Goal: Information Seeking & Learning: Learn about a topic

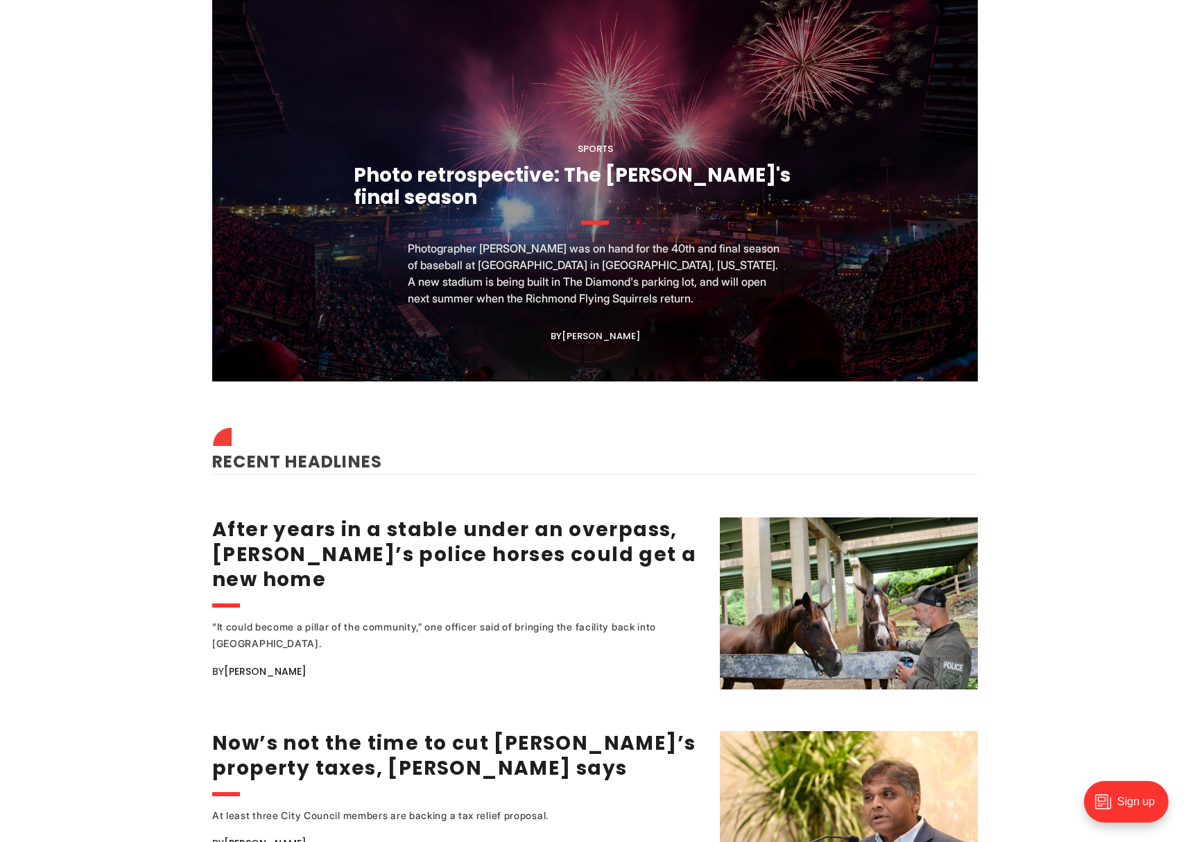
scroll to position [1433, 0]
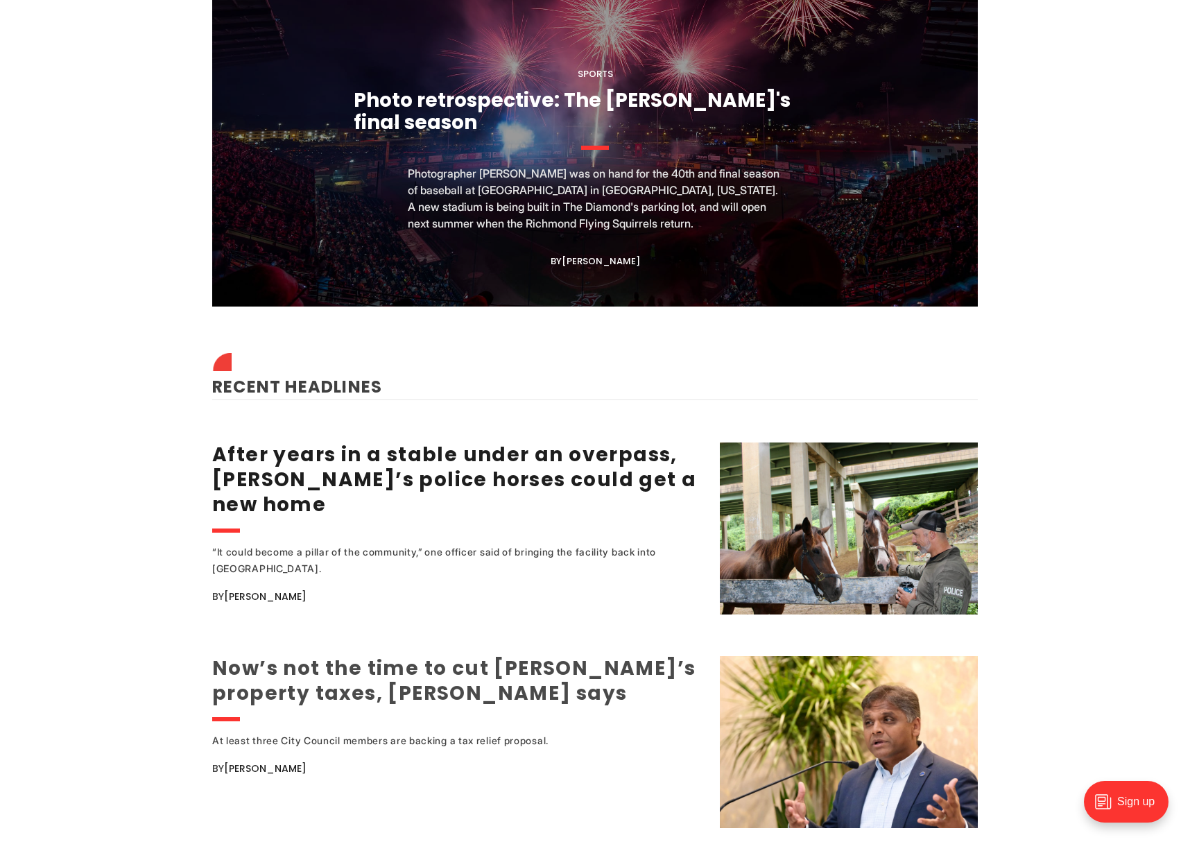
click at [402, 665] on link "Now’s not the time to cut [PERSON_NAME]’s property taxes, [PERSON_NAME] says" at bounding box center [453, 680] width 483 height 52
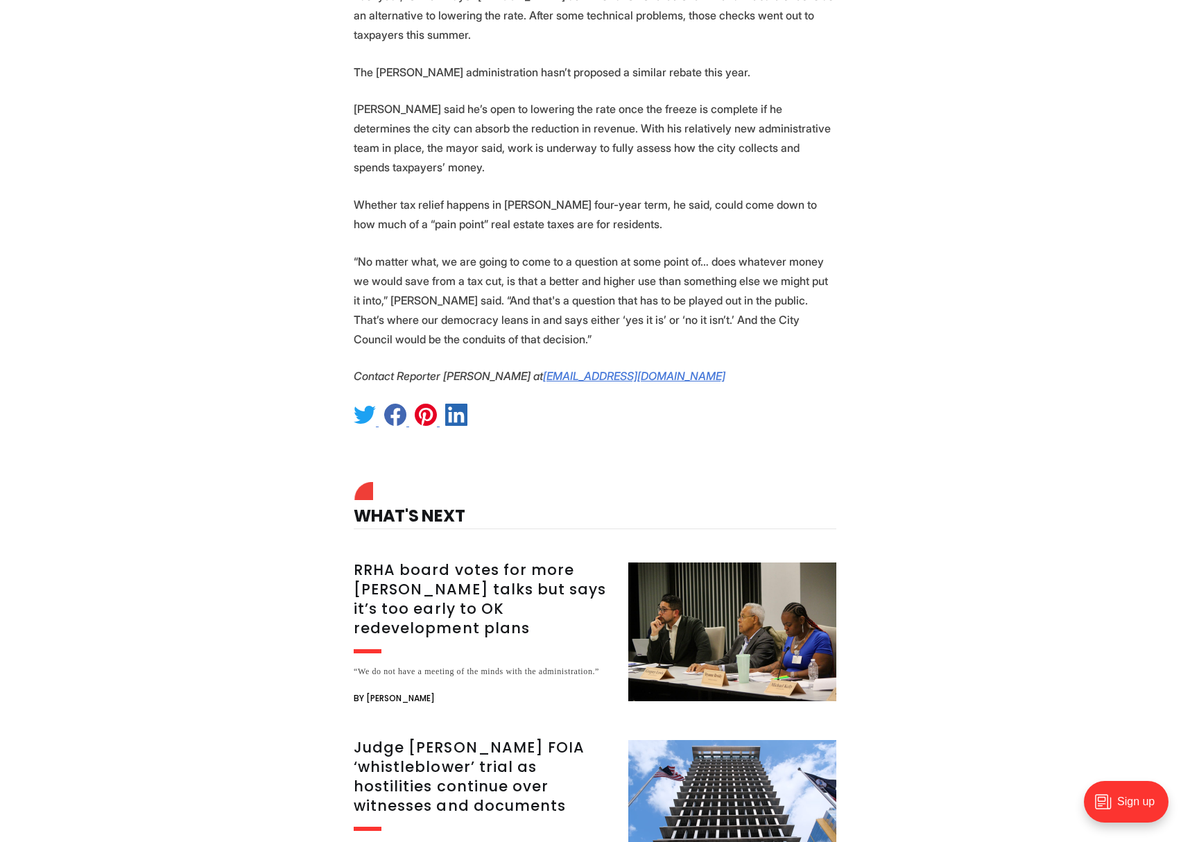
scroll to position [2731, 0]
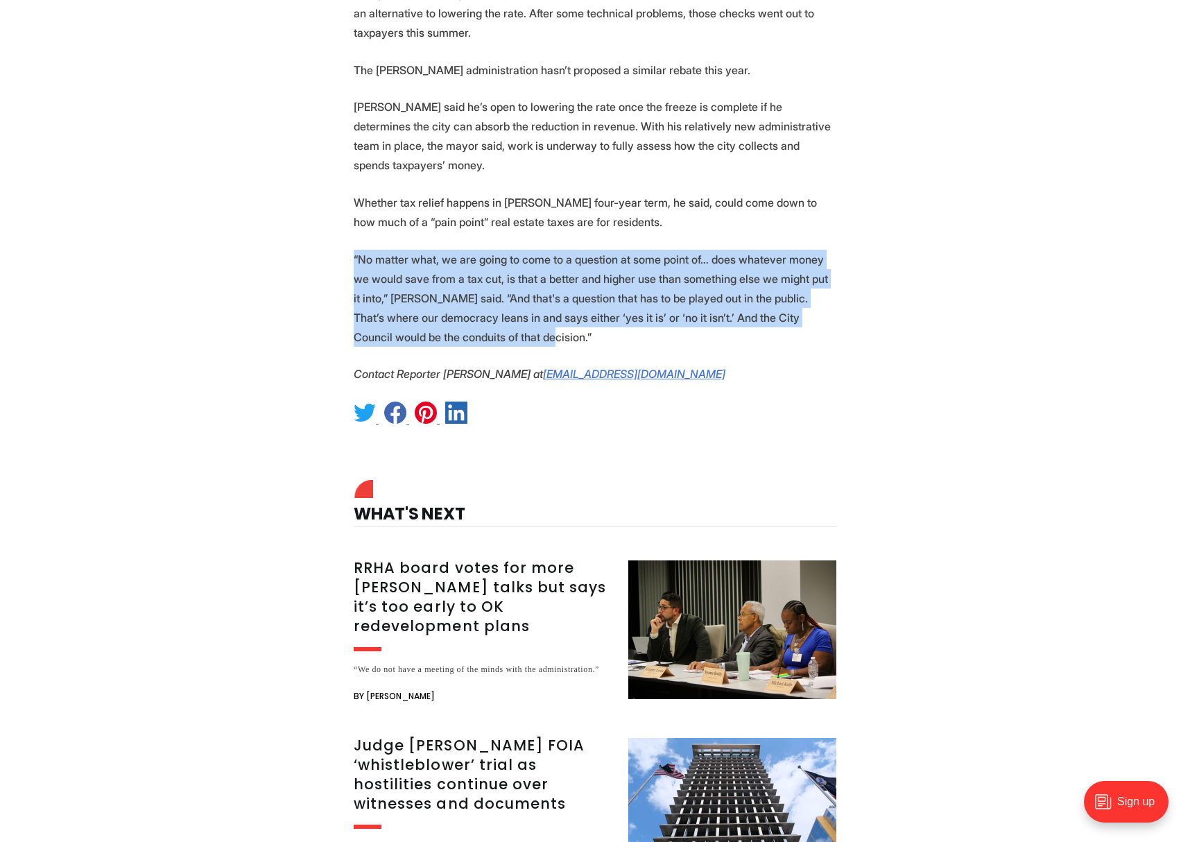
drag, startPoint x: 663, startPoint y: 374, endPoint x: 331, endPoint y: 306, distance: 339.6
copy p "“No matter what, we are going to come to a question at some point of… does what…"
